Goal: Information Seeking & Learning: Learn about a topic

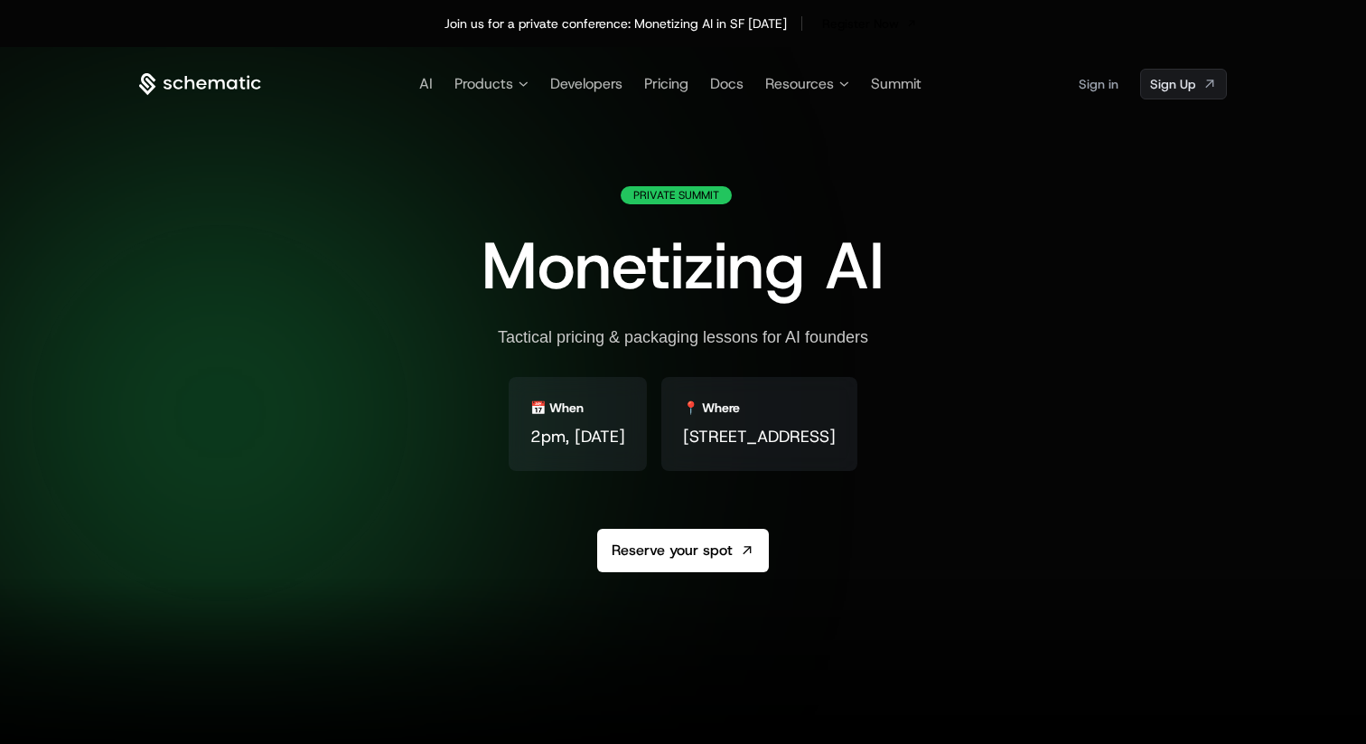
click at [181, 79] on icon at bounding box center [200, 84] width 122 height 23
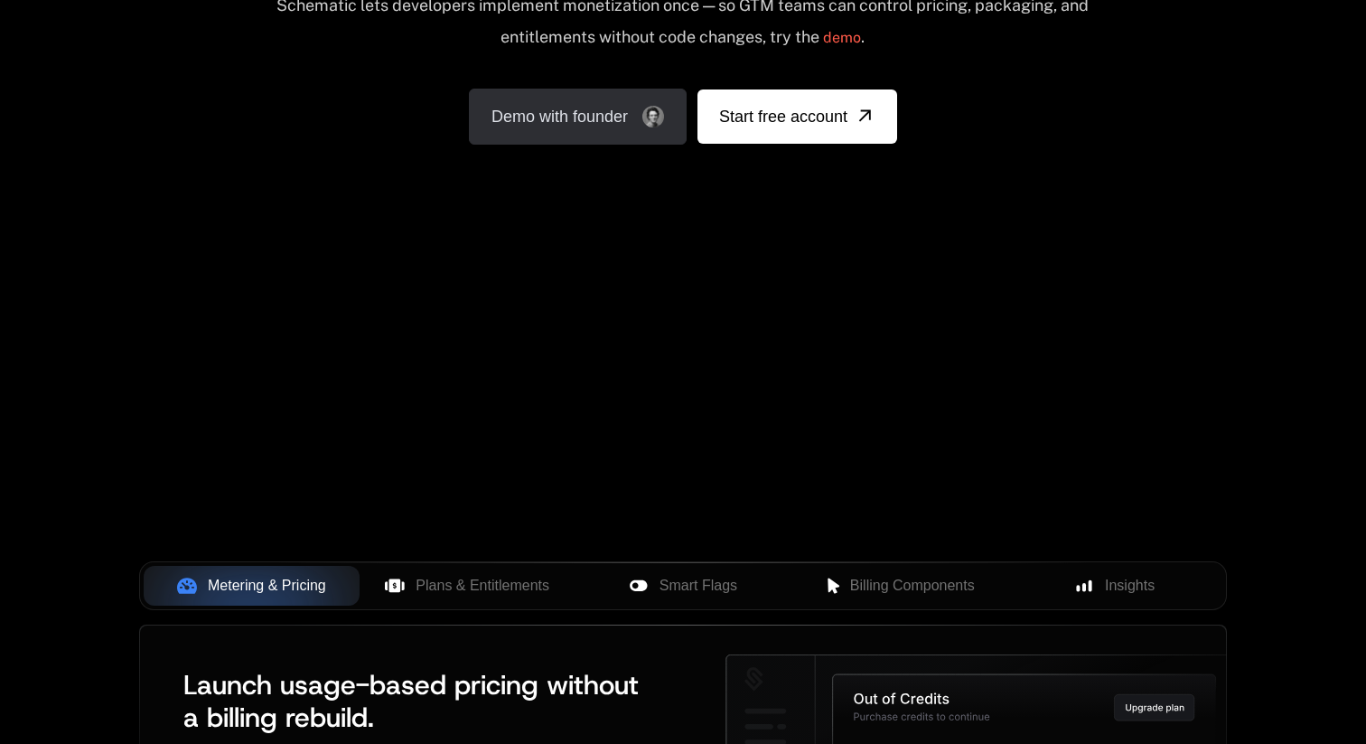
scroll to position [491, 0]
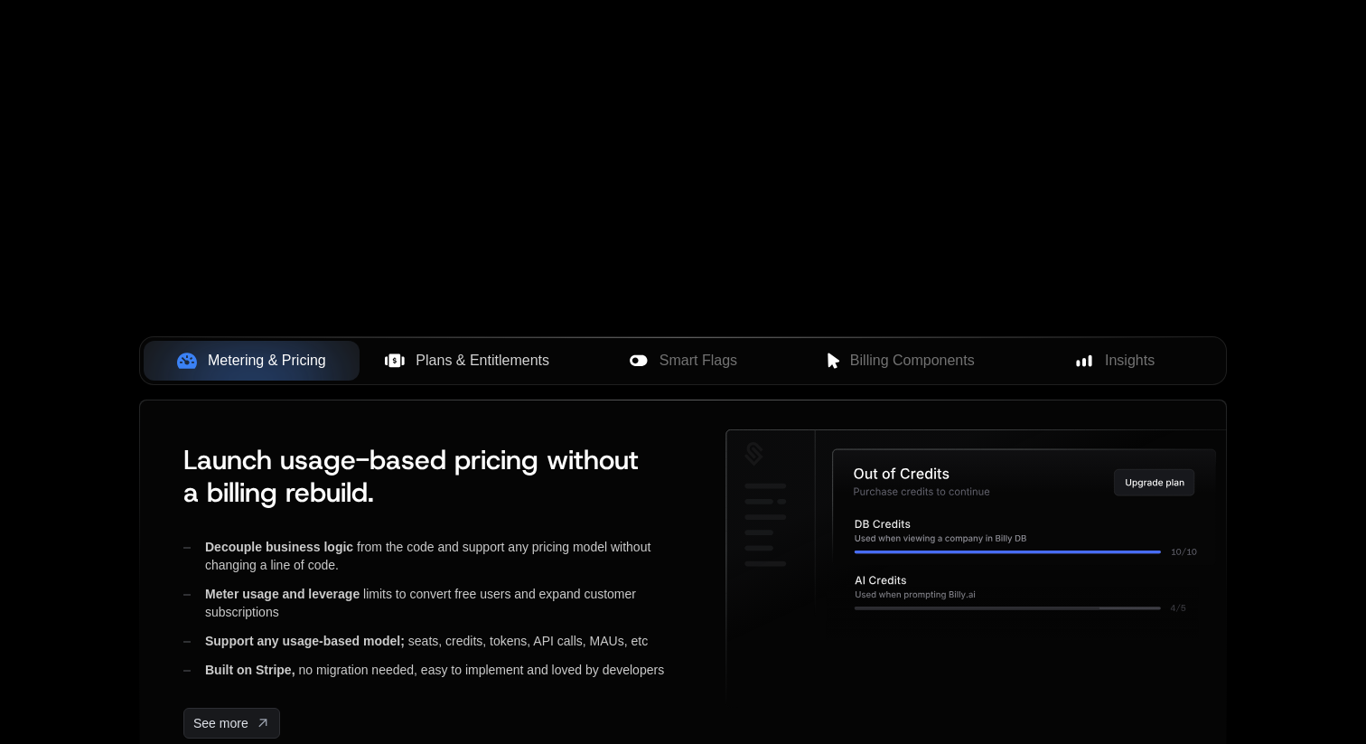
click at [502, 358] on span "Plans & Entitlements" at bounding box center [483, 361] width 134 height 22
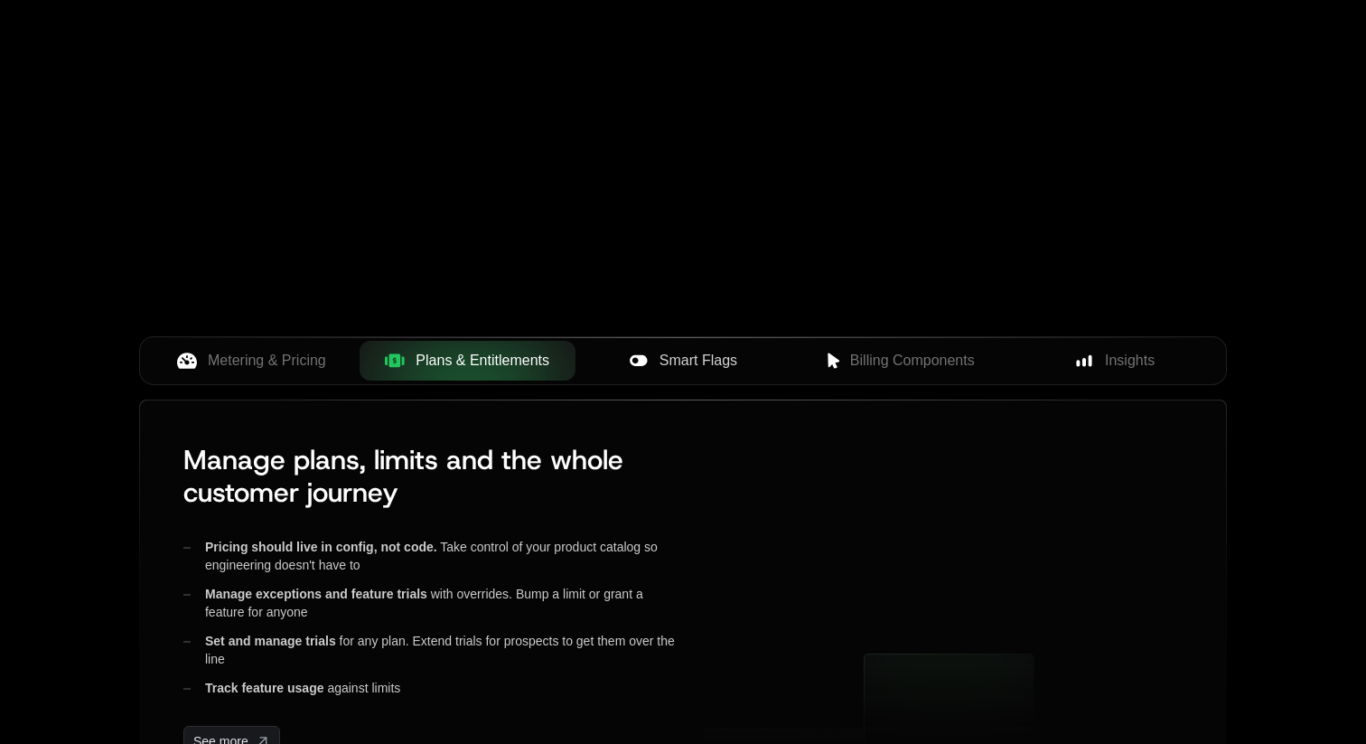
click at [685, 351] on span "Smart Flags" at bounding box center [699, 361] width 78 height 22
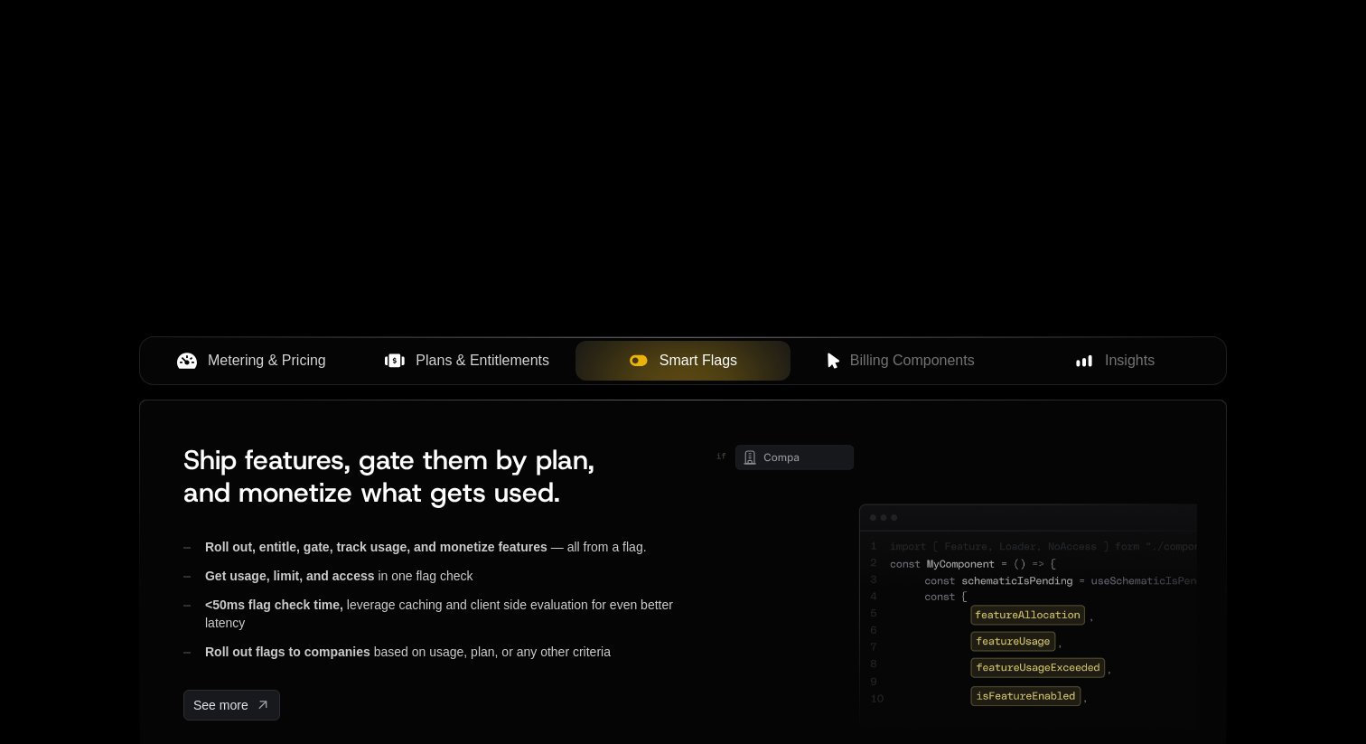
click at [242, 341] on button "Metering & Pricing" at bounding box center [252, 361] width 216 height 40
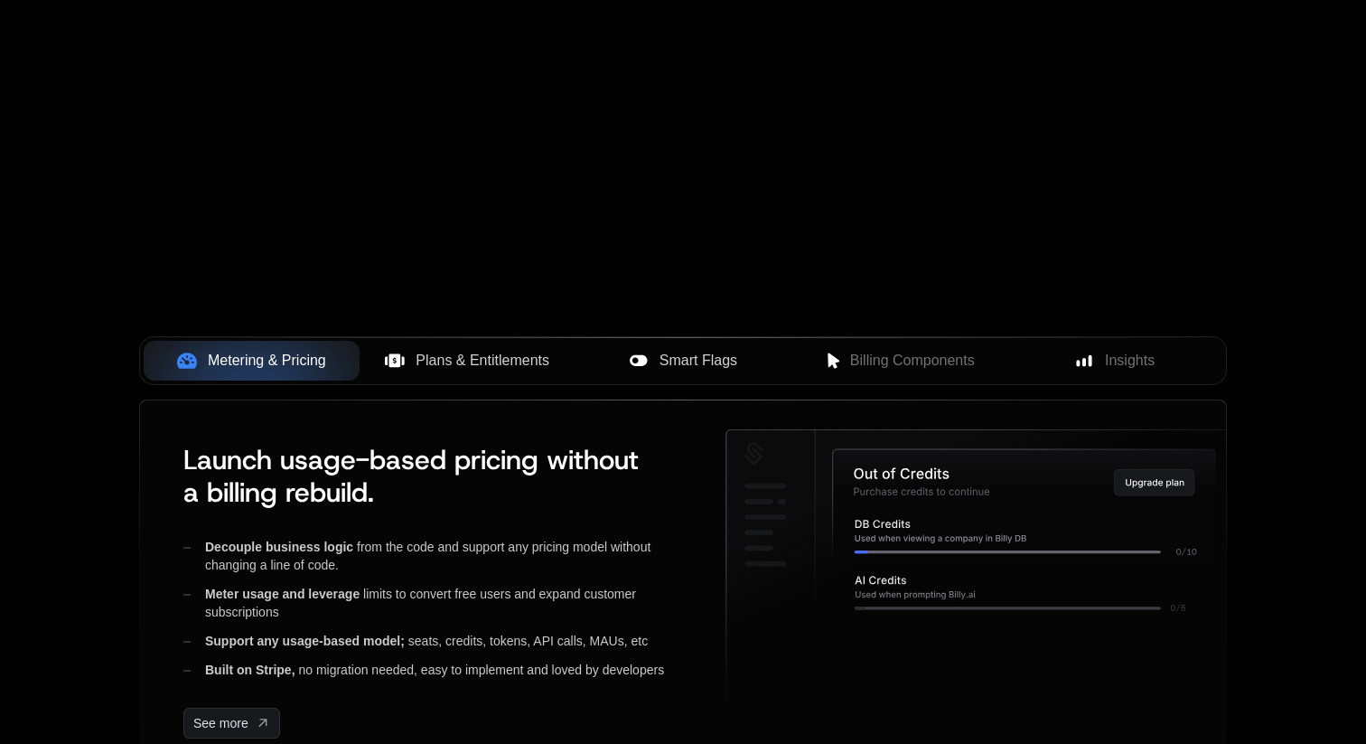
scroll to position [143, 0]
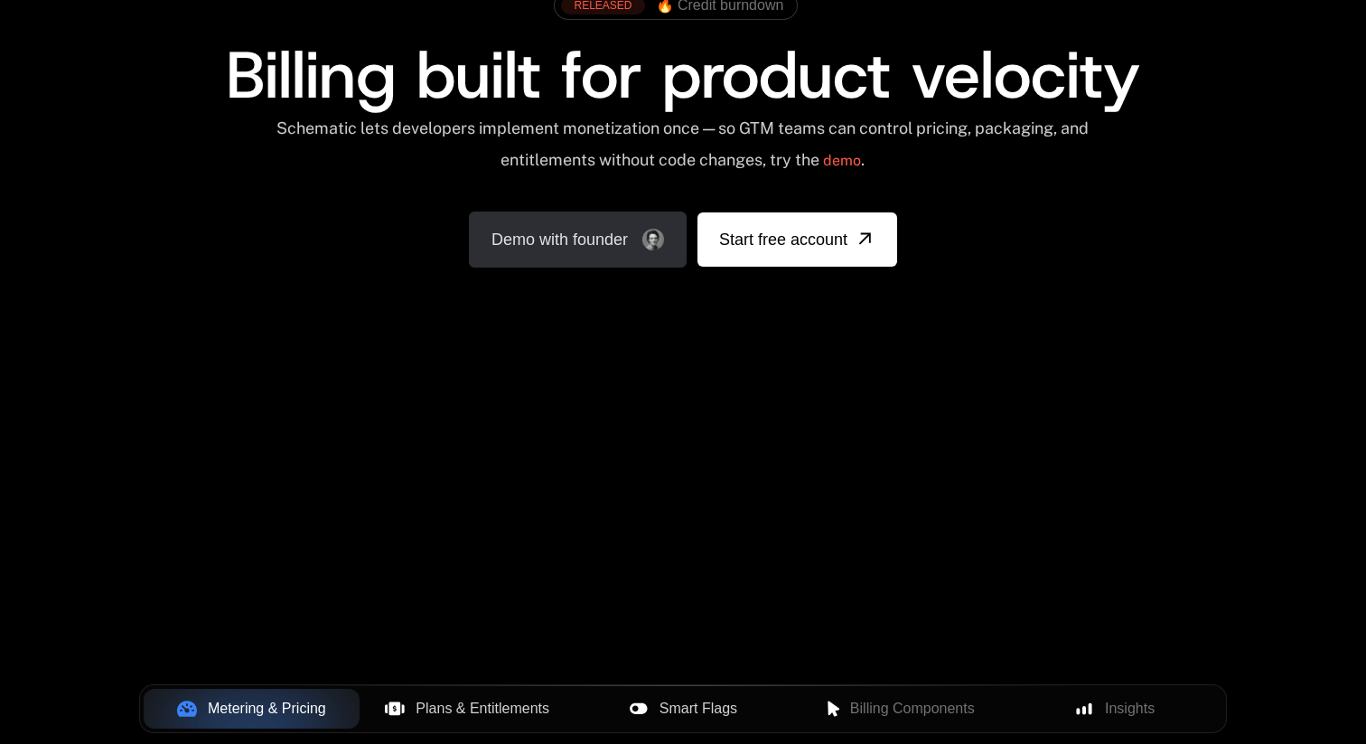
click at [593, 226] on link "Demo with founder" at bounding box center [578, 239] width 218 height 56
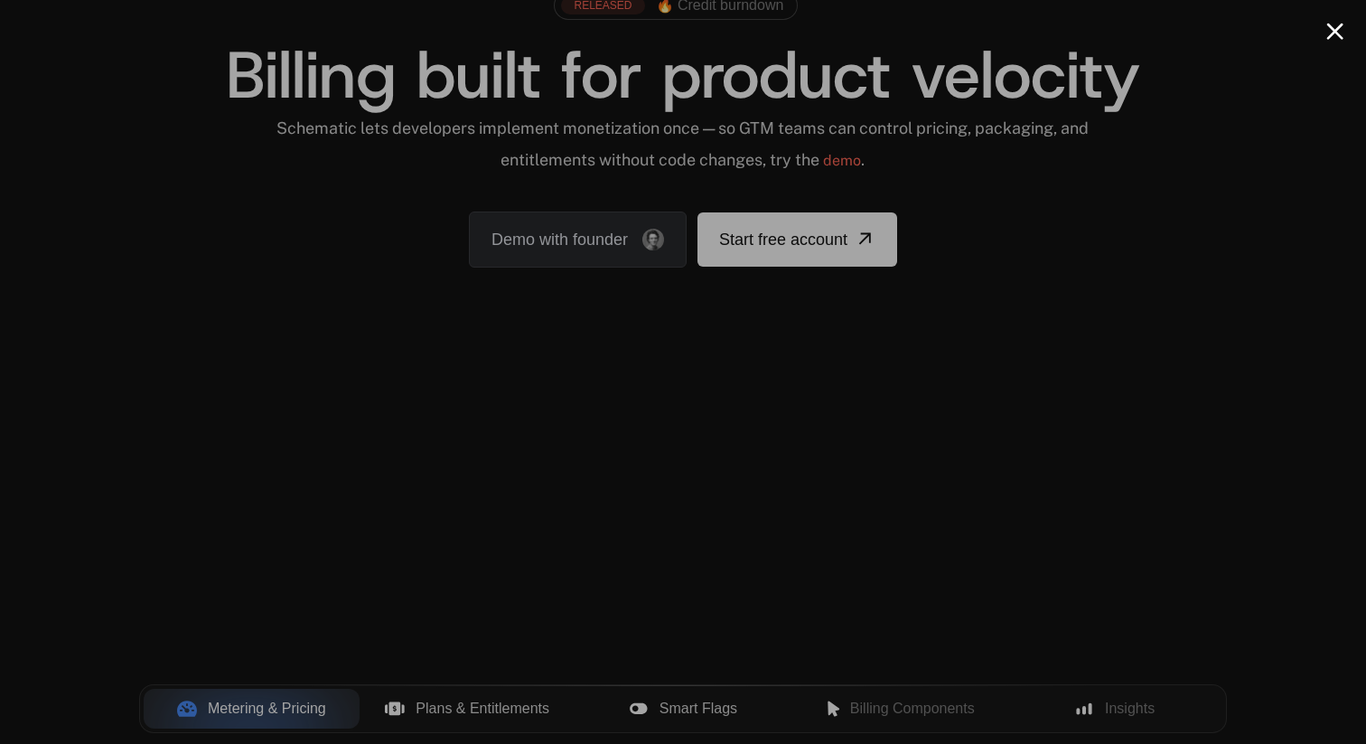
click at [204, 202] on div at bounding box center [683, 372] width 1366 height 744
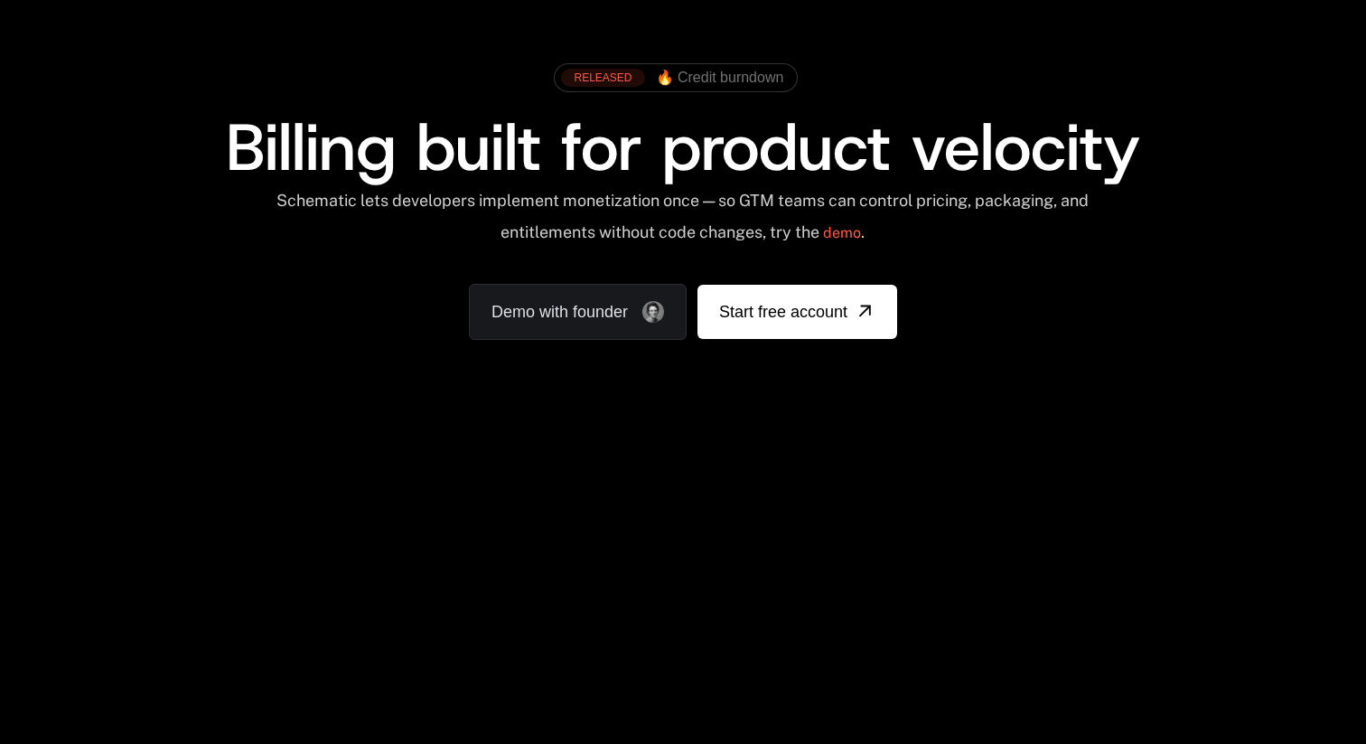
scroll to position [0, 0]
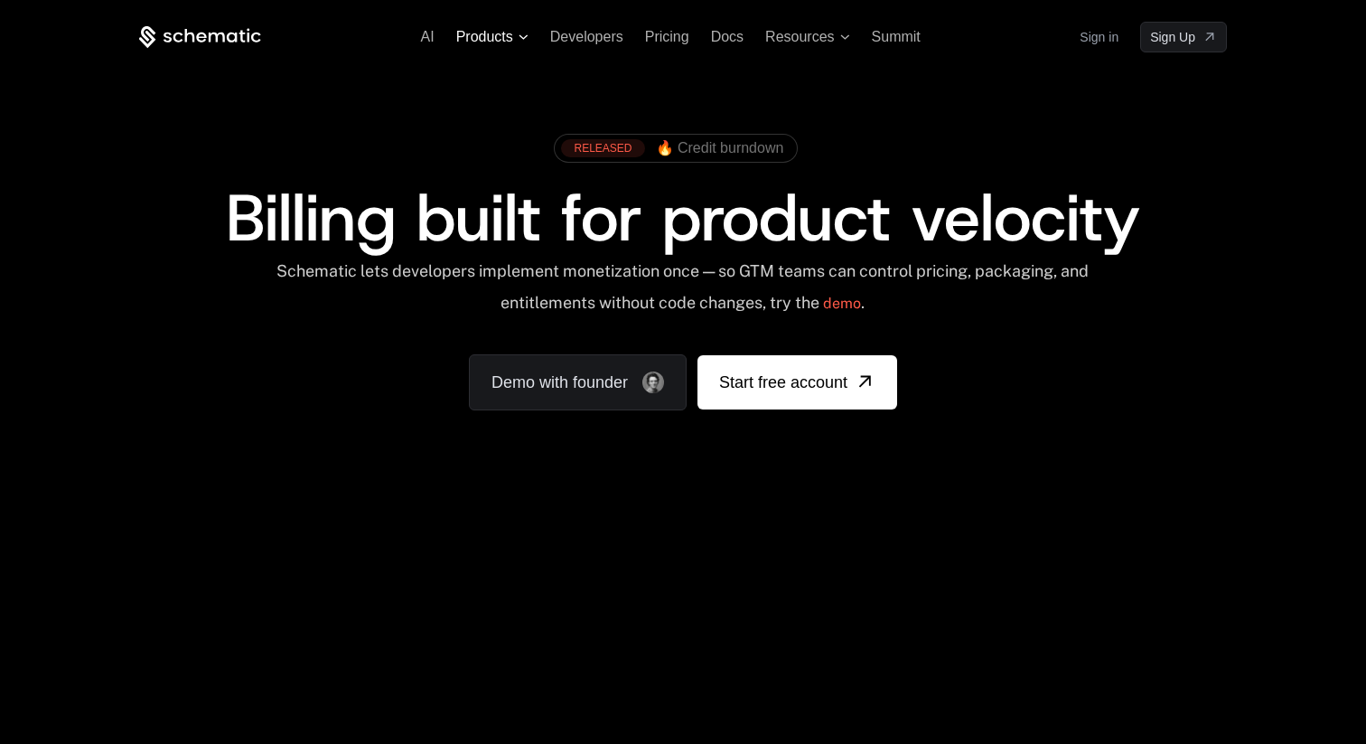
click at [501, 32] on span "Products" at bounding box center [484, 37] width 57 height 16
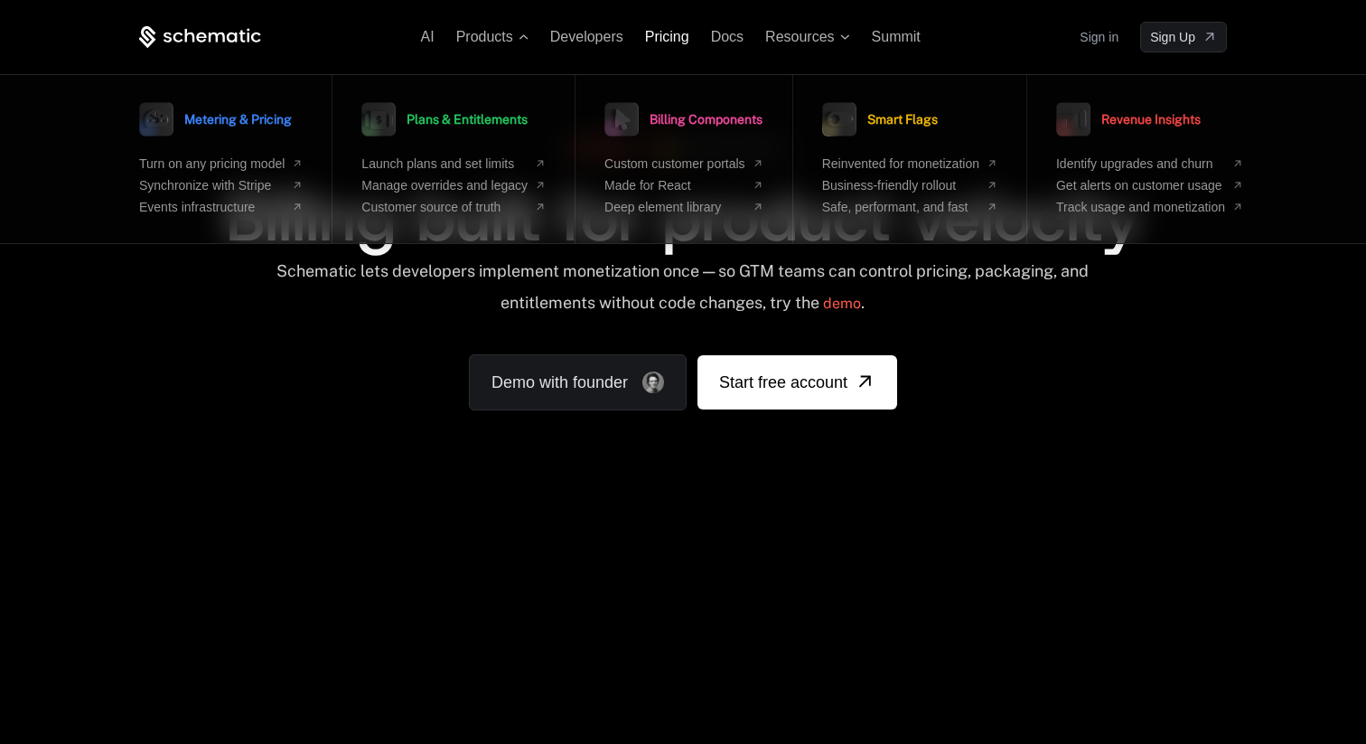
click at [667, 39] on span "Pricing" at bounding box center [667, 36] width 44 height 15
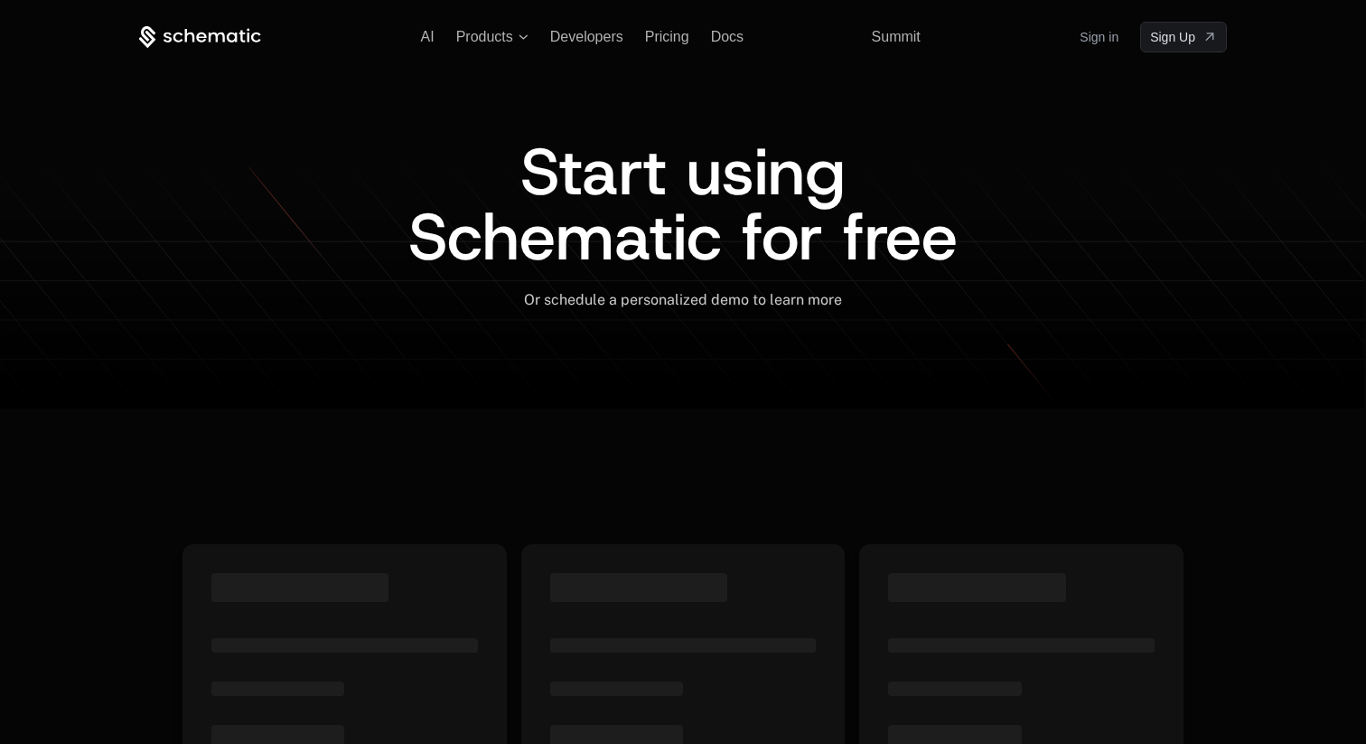
click at [241, 50] on div "AI Products Developers Pricing Docs Resources Summit Sign in Sign Up" at bounding box center [683, 37] width 1088 height 31
click at [239, 44] on icon at bounding box center [200, 37] width 122 height 23
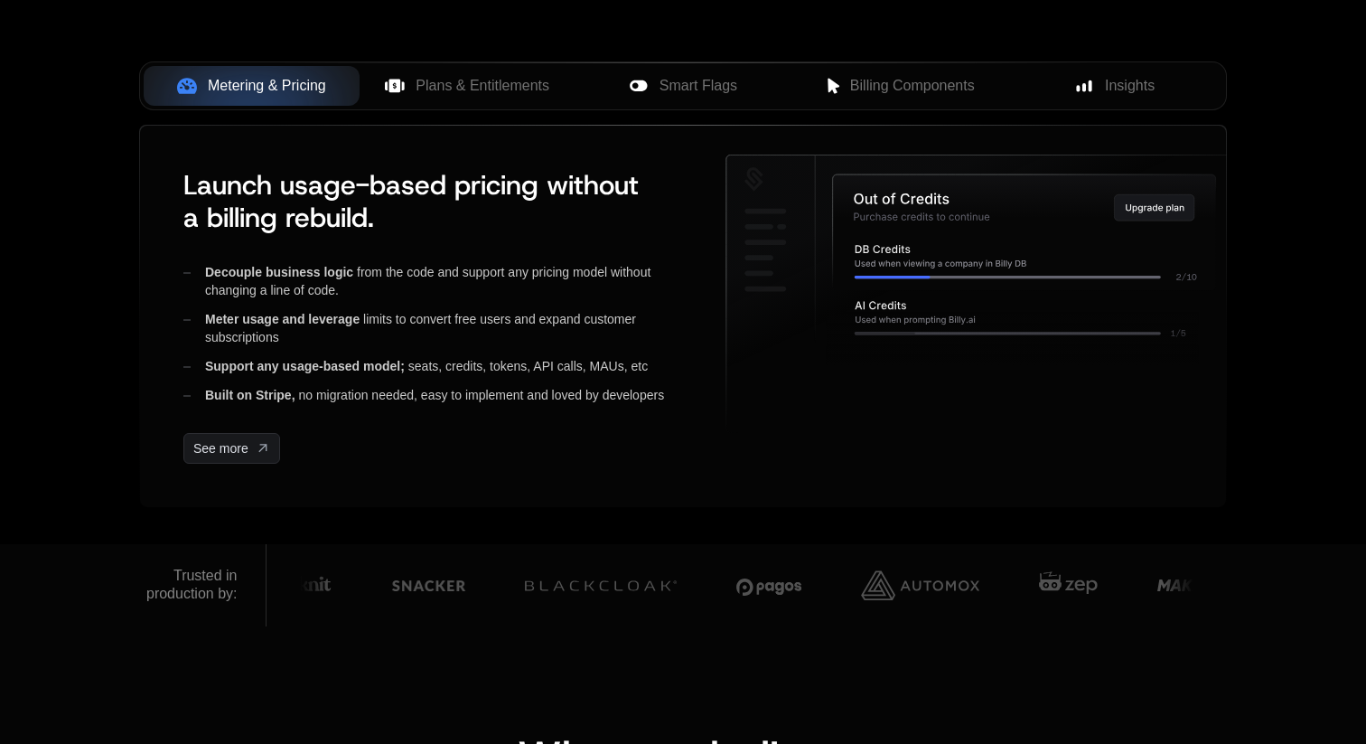
scroll to position [882, 0]
